Goal: Task Accomplishment & Management: Manage account settings

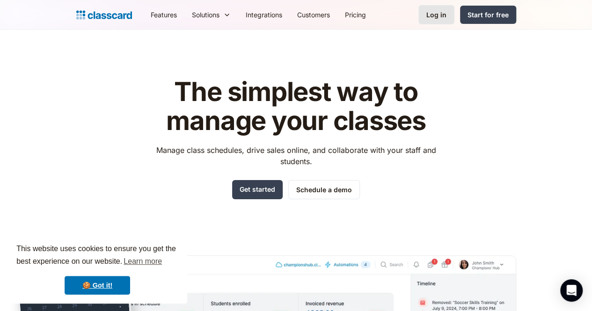
click at [447, 17] on div "Log in" at bounding box center [437, 15] width 20 height 10
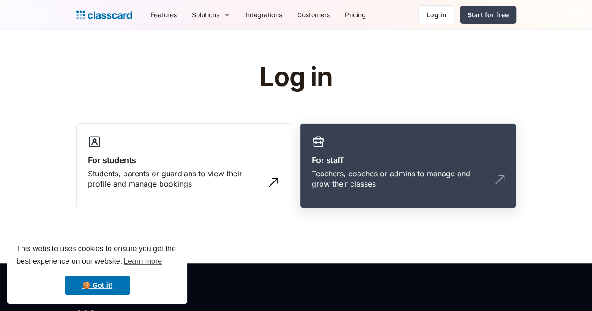
click at [346, 182] on div "Teachers, coaches or admins to manage and grow their classes" at bounding box center [408, 183] width 193 height 29
